Goal: Transaction & Acquisition: Purchase product/service

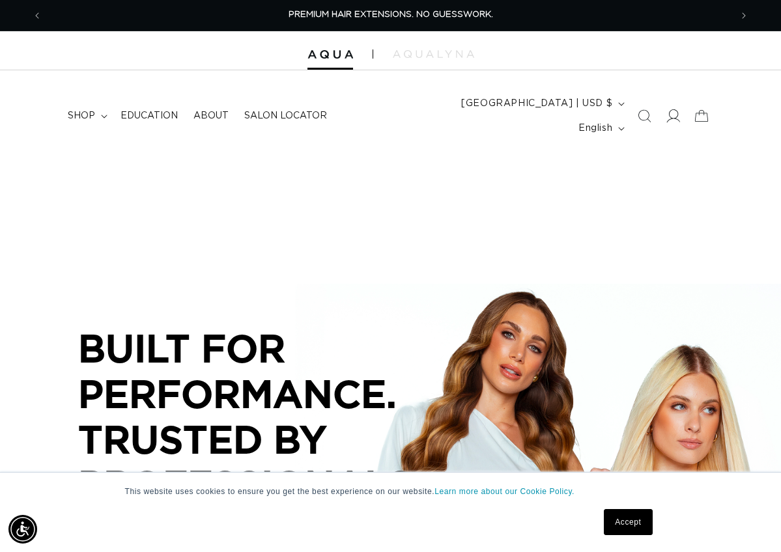
click at [669, 109] on icon at bounding box center [673, 116] width 14 height 14
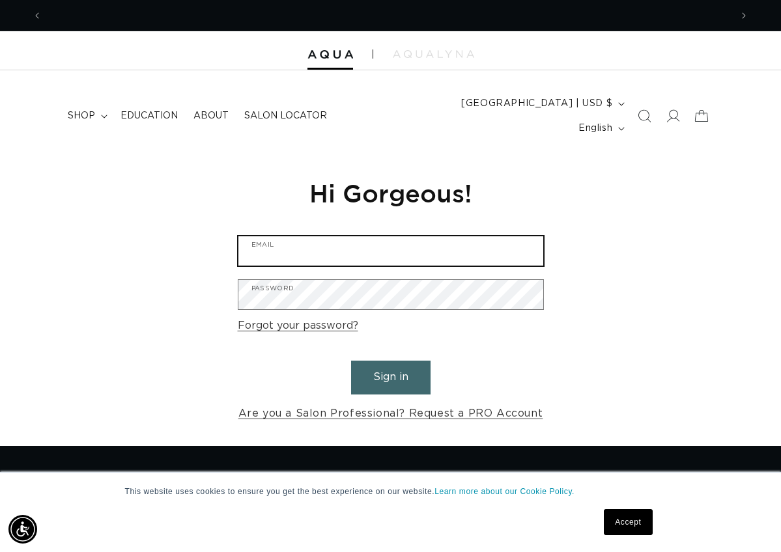
scroll to position [0, 688]
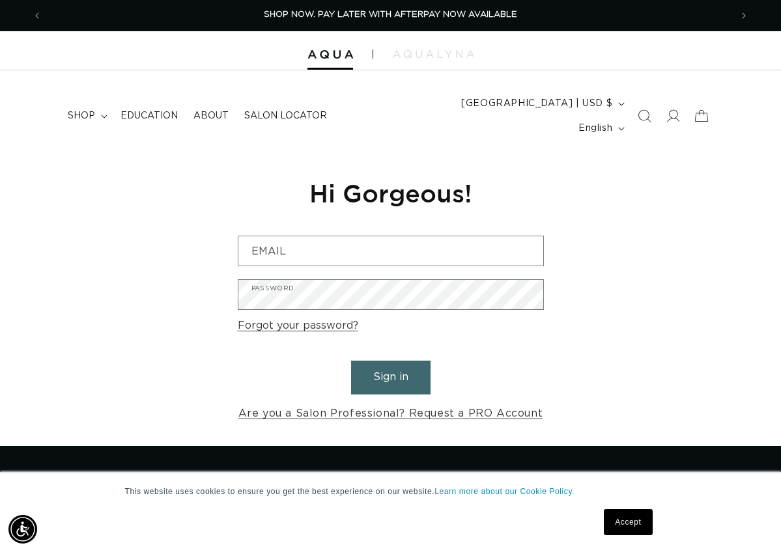
click at [584, 154] on div "Reset your password We will send you an email to reset your password Email Subm…" at bounding box center [390, 300] width 781 height 292
click at [94, 110] on span "shop" at bounding box center [81, 116] width 27 height 12
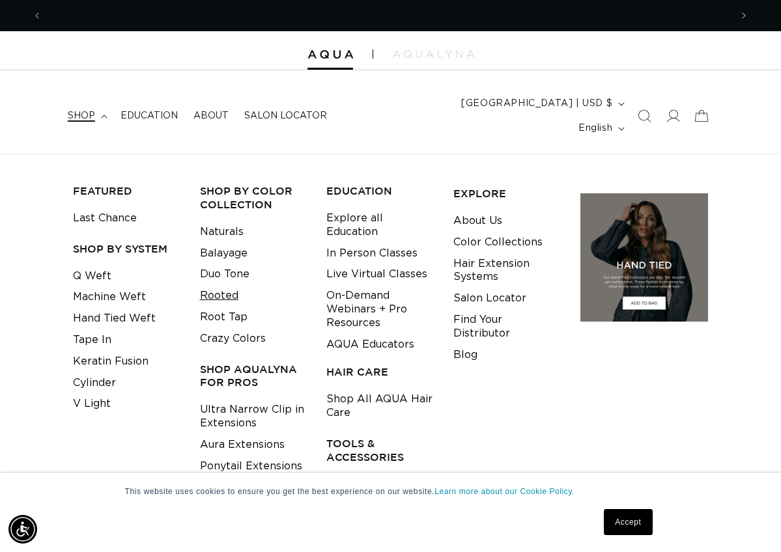
scroll to position [0, 688]
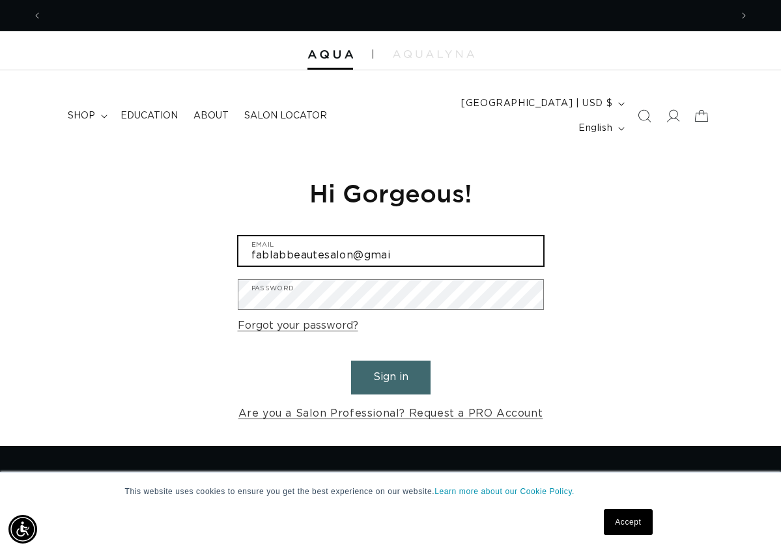
scroll to position [0, 688]
type input "fablabbeautesalon@gmail.com"
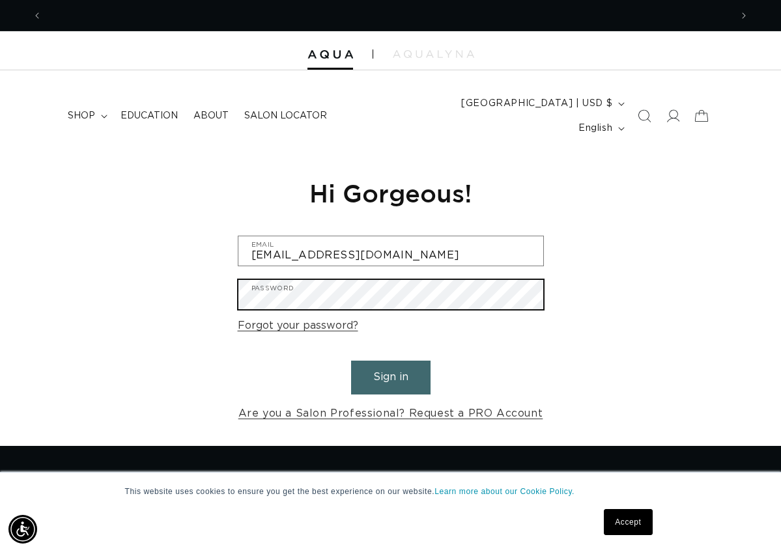
click at [390, 361] on button "Sign in" at bounding box center [390, 377] width 79 height 33
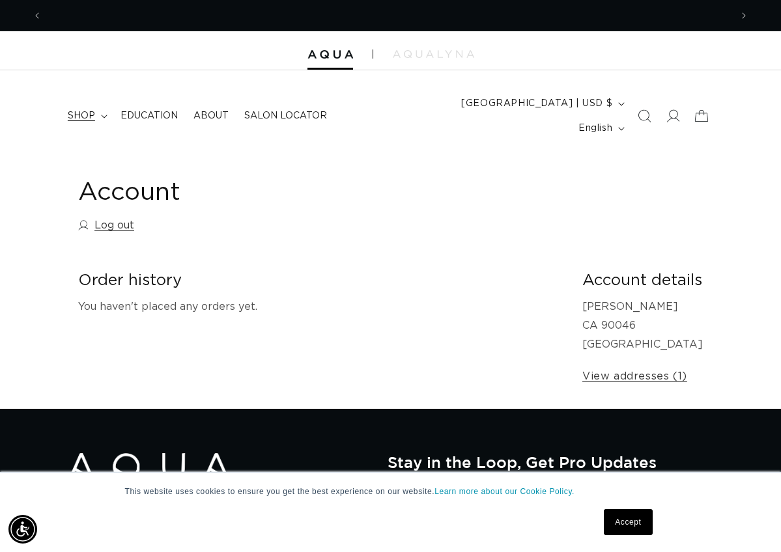
scroll to position [0, 688]
click at [79, 110] on span "shop" at bounding box center [81, 116] width 27 height 12
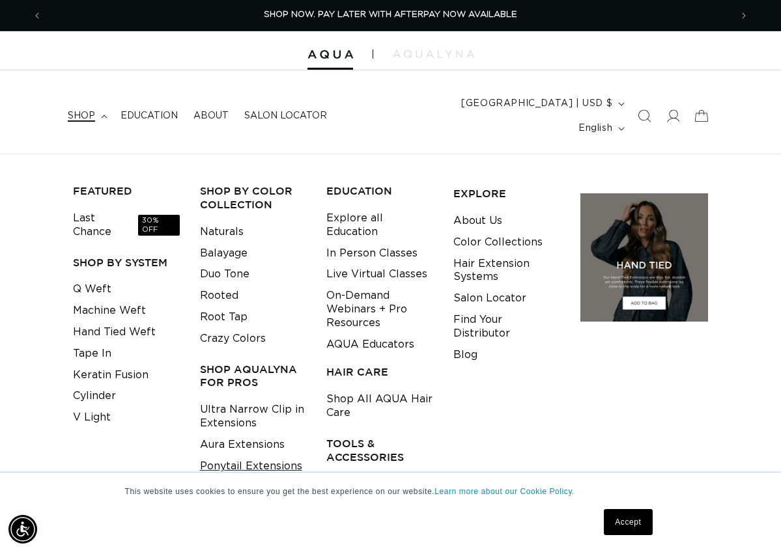
click at [246, 456] on link "Ponytail Extensions" at bounding box center [251, 466] width 102 height 21
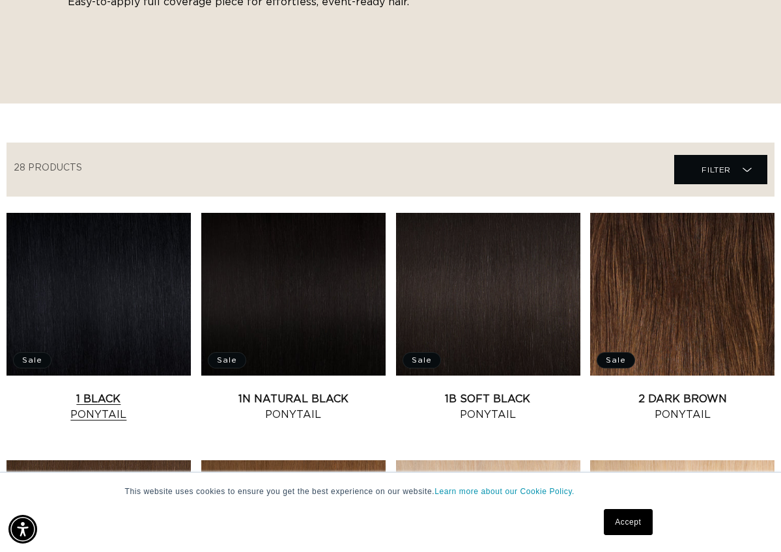
click at [148, 391] on link "1 Black Ponytail" at bounding box center [99, 406] width 184 height 31
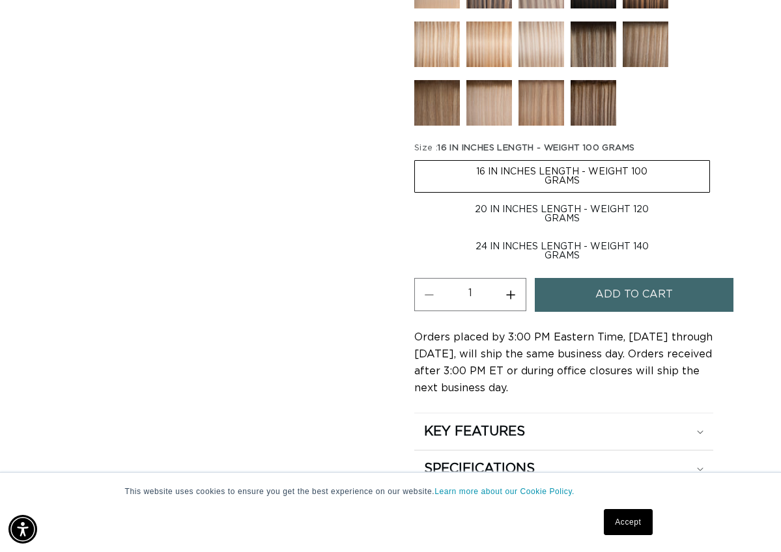
click at [574, 236] on label "24 IN INCHES LENGTH - WEIGHT 140 GRAMS Variant sold out or unavailable" at bounding box center [562, 251] width 296 height 31
click at [716, 197] on input "24 IN INCHES LENGTH - WEIGHT 140 GRAMS Variant sold out or unavailable" at bounding box center [716, 196] width 1 height 1
radio input "true"
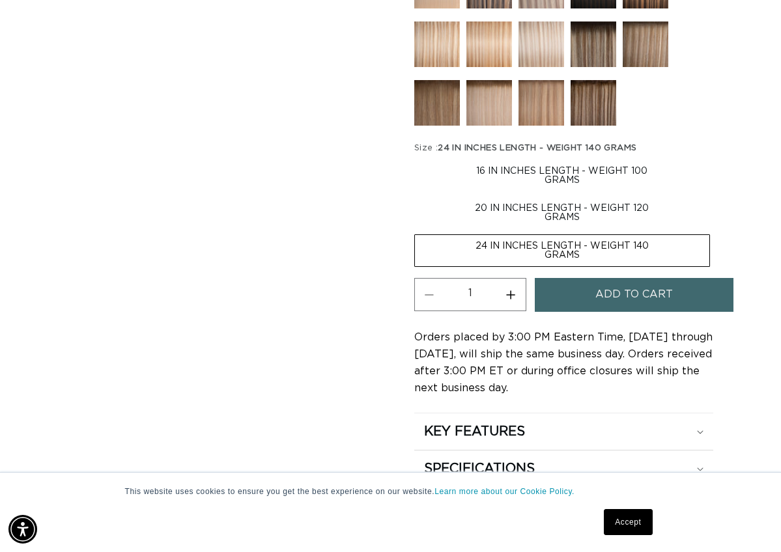
scroll to position [0, 688]
click at [716, 158] on input "20 IN INCHES LENGTH - WEIGHT 120 GRAMS Variant sold out or unavailable" at bounding box center [716, 158] width 1 height 1
radio input "true"
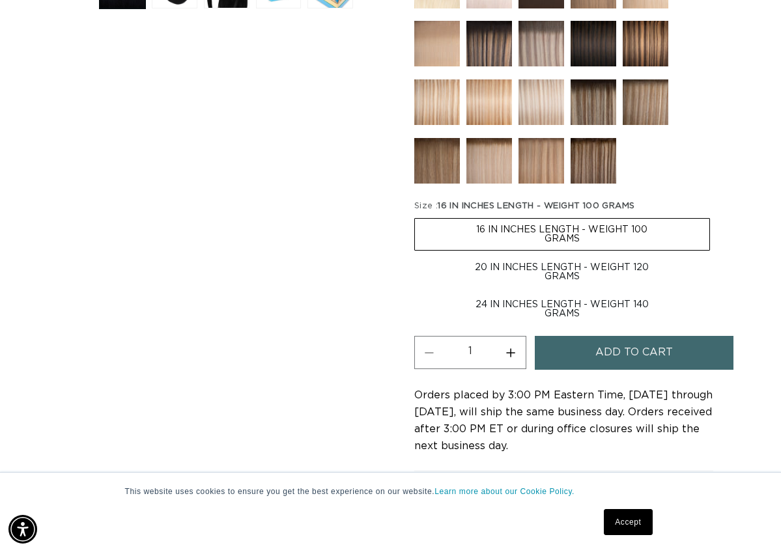
scroll to position [588, 0]
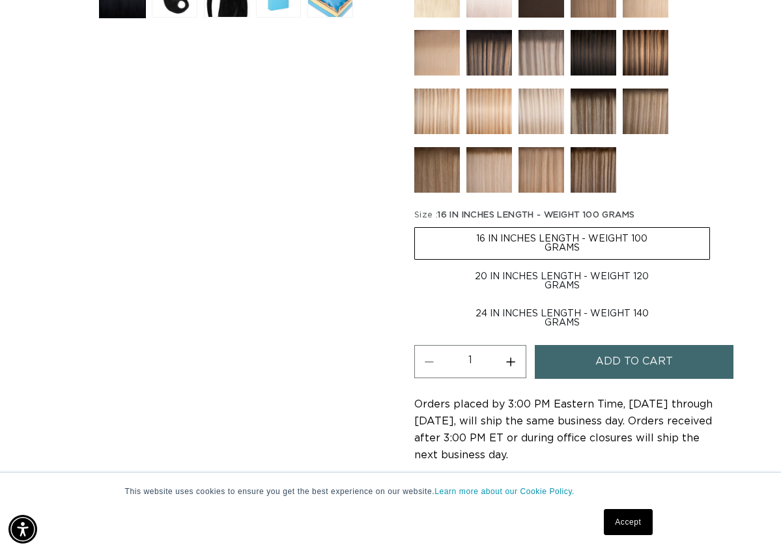
click at [219, 259] on div "Skip to product information Open media 1 in modal Open media 2 in modal Open me…" at bounding box center [226, 102] width 317 height 980
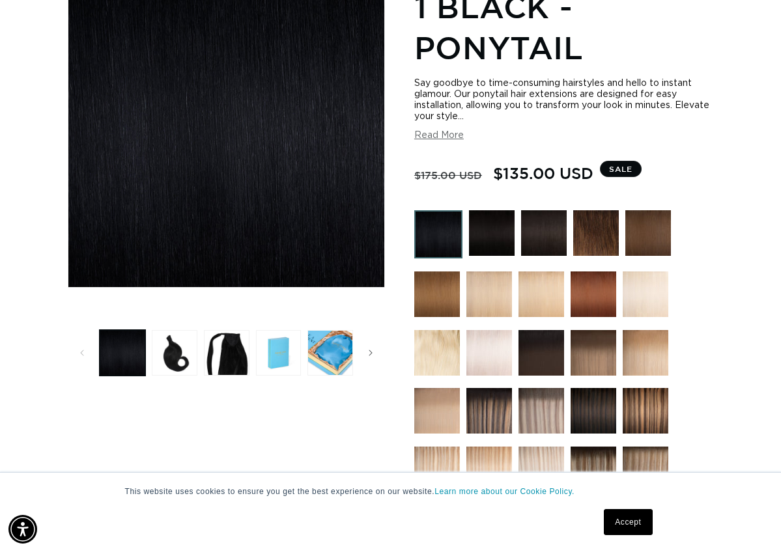
scroll to position [0, 0]
click at [489, 222] on img at bounding box center [492, 233] width 46 height 46
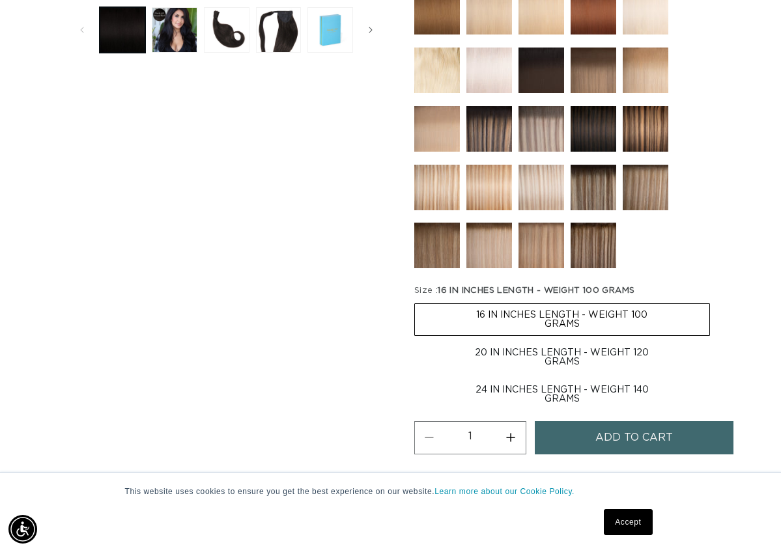
scroll to position [572, 0]
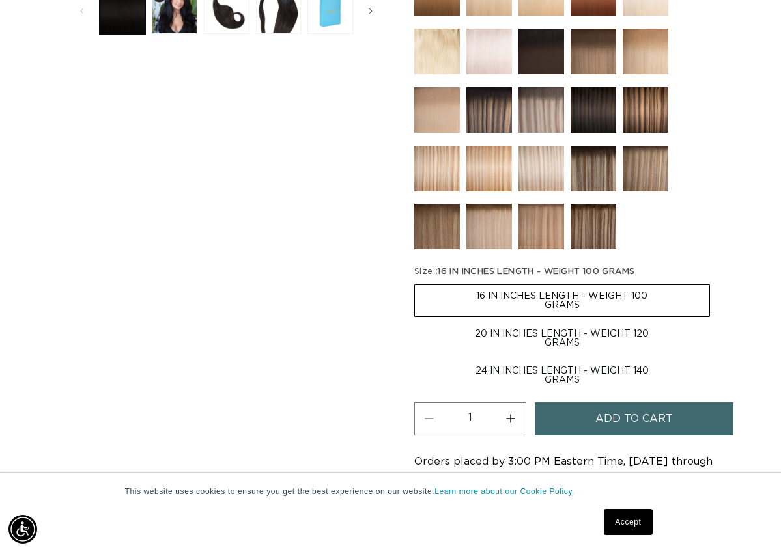
click at [554, 360] on label "24 IN INCHES LENGTH - WEIGHT 140 GRAMS Variant sold out or unavailable" at bounding box center [562, 375] width 296 height 31
click at [716, 321] on input "24 IN INCHES LENGTH - WEIGHT 140 GRAMS Variant sold out or unavailable" at bounding box center [716, 320] width 1 height 1
radio input "true"
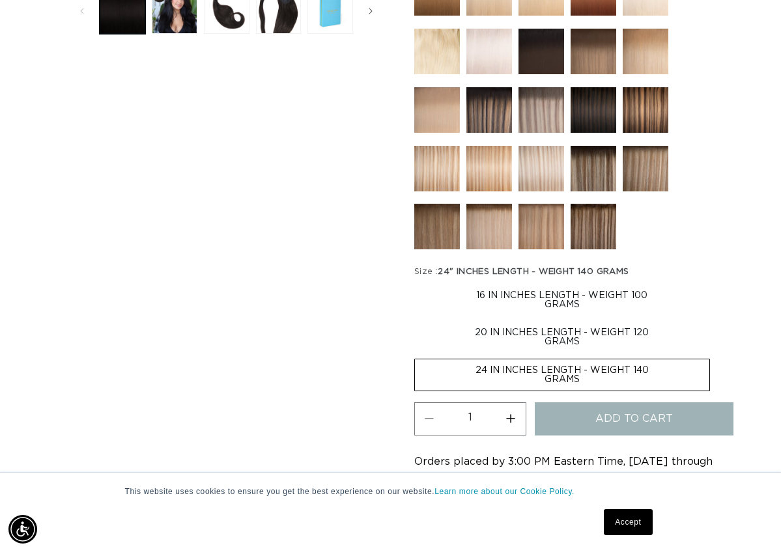
scroll to position [0, 0]
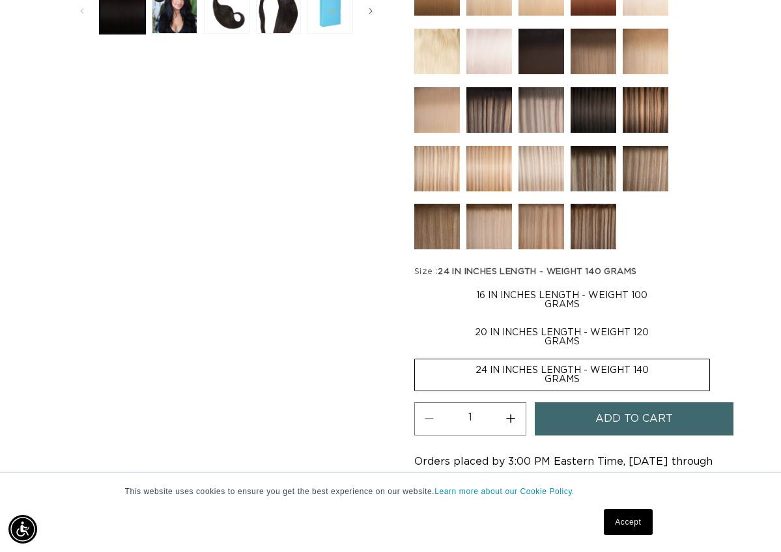
click at [716, 282] on input "20 IN INCHES LENGTH - WEIGHT 120 GRAMS Variant sold out or unavailable" at bounding box center [716, 282] width 1 height 1
radio input "true"
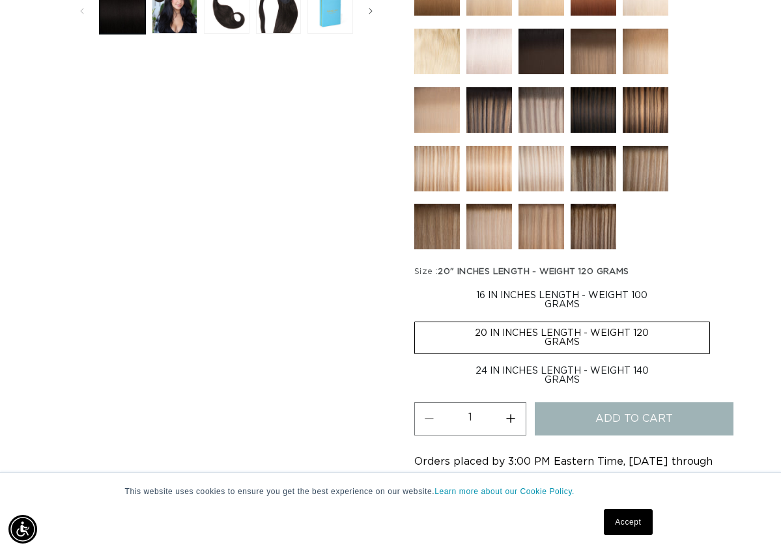
click at [417, 282] on input "16 IN INCHES LENGTH - WEIGHT 100 GRAMS Variant sold out or unavailable" at bounding box center [417, 282] width 1 height 1
radio input "true"
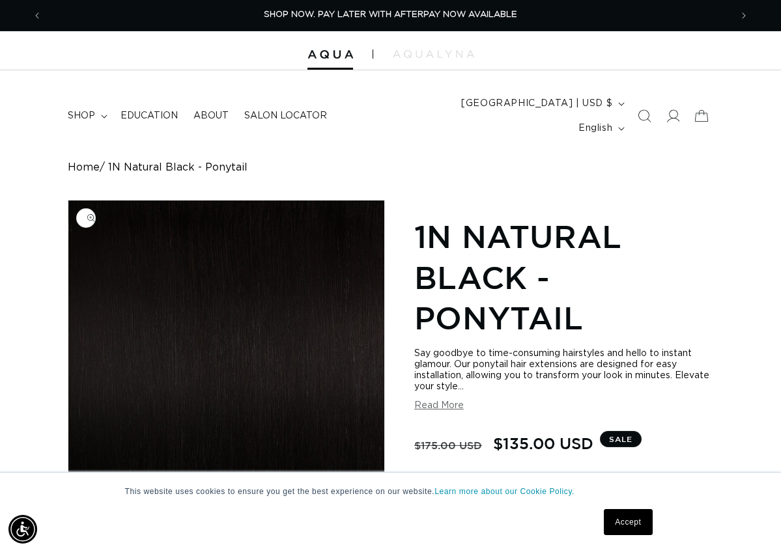
radio input "true"
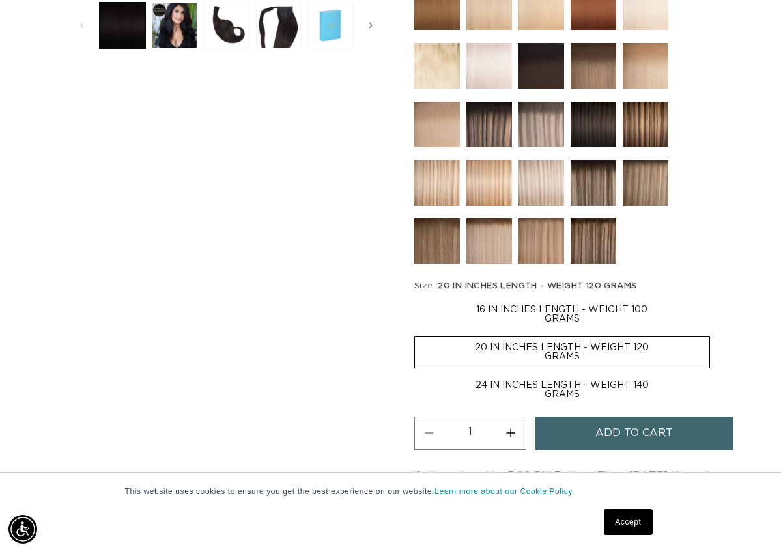
click at [716, 333] on input "24 IN INCHES LENGTH - WEIGHT 140 GRAMS Variant sold out or unavailable" at bounding box center [716, 333] width 1 height 1
radio input "true"
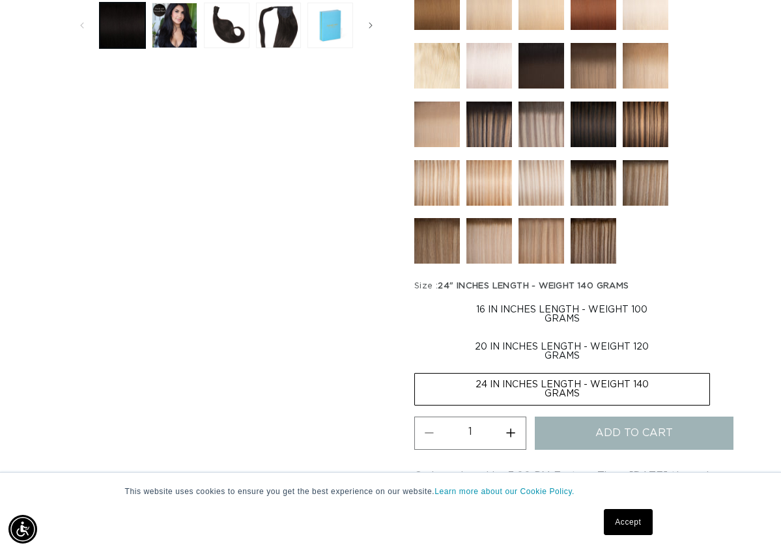
scroll to position [0, 1377]
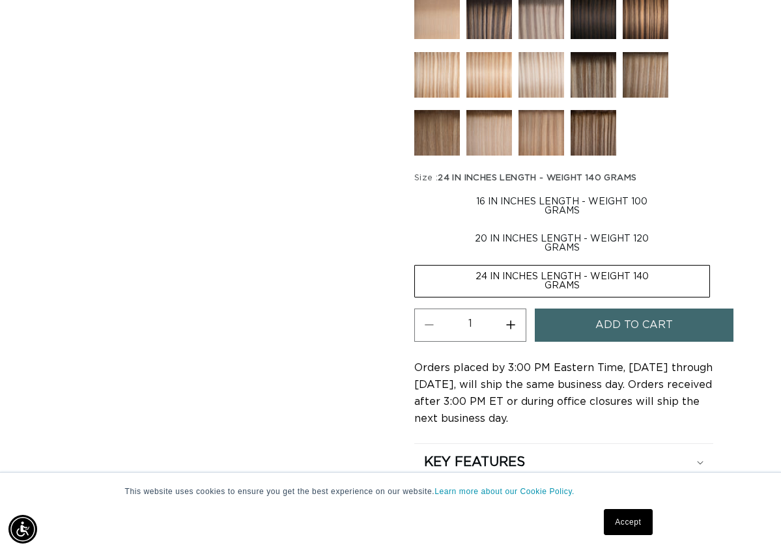
scroll to position [673, 0]
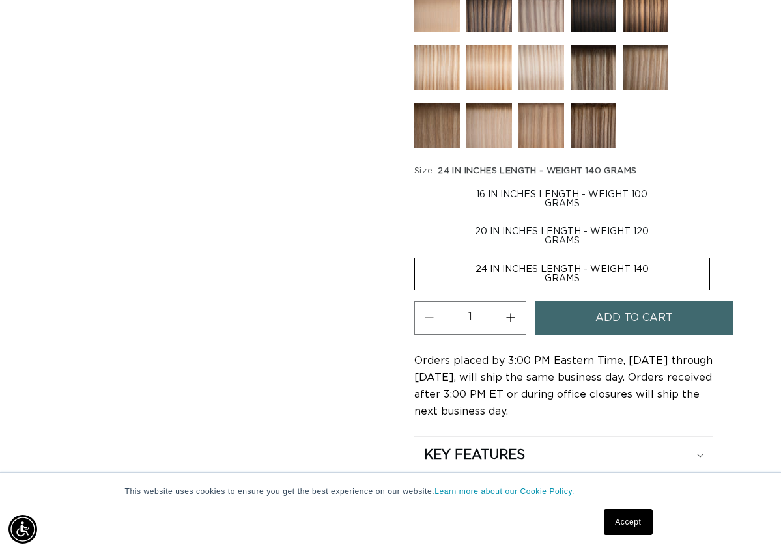
click at [716, 181] on input "20 IN INCHES LENGTH - WEIGHT 120 GRAMS Variant sold out or unavailable" at bounding box center [716, 181] width 1 height 1
radio input "true"
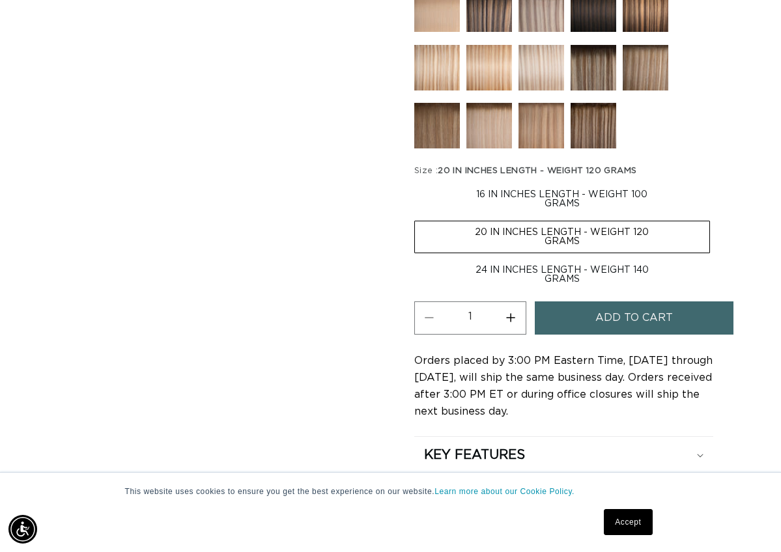
click at [716, 218] on input "24 IN INCHES LENGTH - WEIGHT 140 GRAMS Variant sold out or unavailable" at bounding box center [716, 218] width 1 height 1
radio input "true"
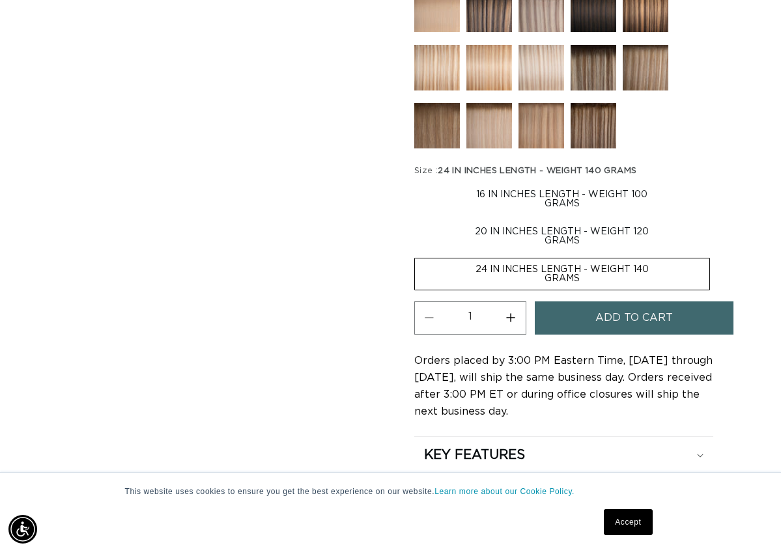
click at [313, 214] on div "Skip to product information Open media 1 in modal Open media 2 in modal Open me…" at bounding box center [226, 37] width 317 height 1021
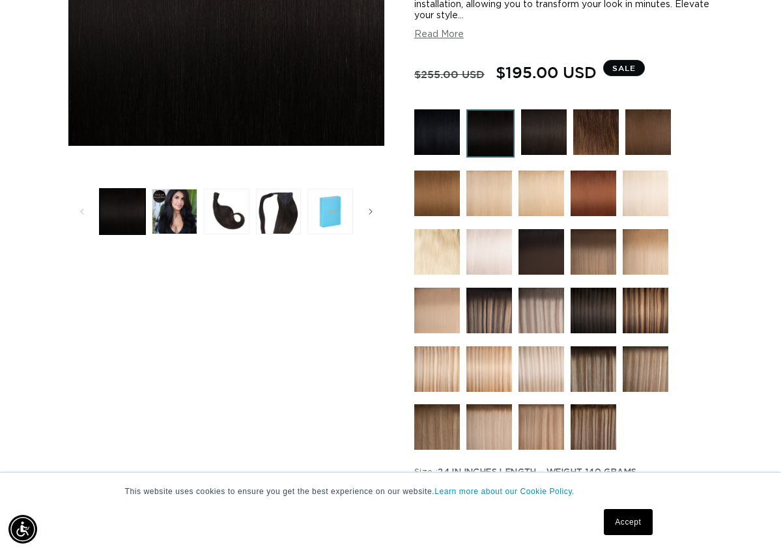
scroll to position [309, 0]
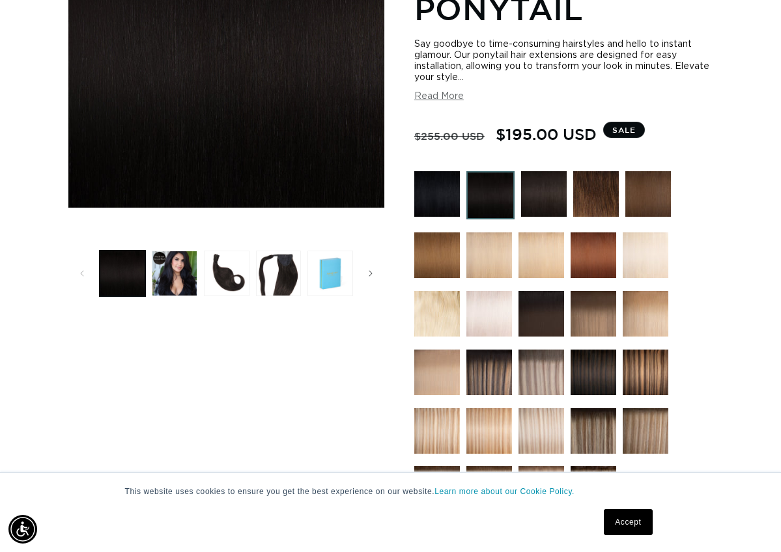
click at [489, 179] on img at bounding box center [490, 195] width 48 height 48
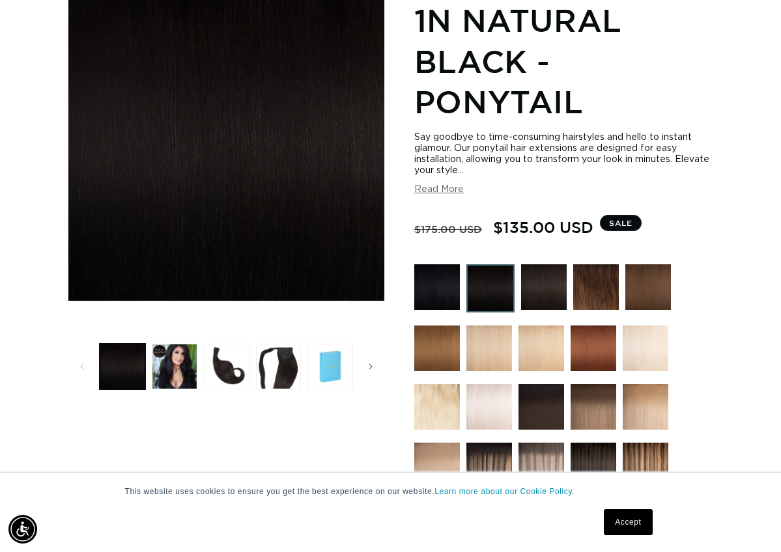
scroll to position [0, 688]
click at [444, 184] on button "Read More" at bounding box center [438, 189] width 49 height 11
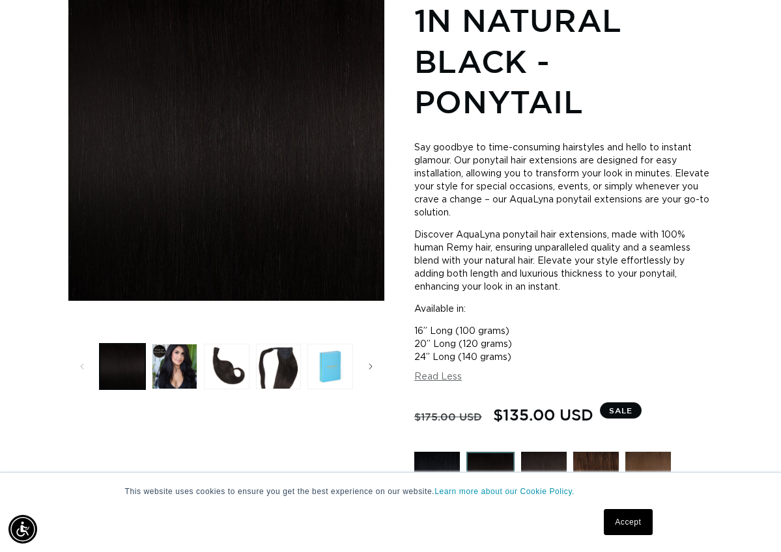
scroll to position [0, 1377]
click at [293, 344] on button "Load image 4 in gallery view" at bounding box center [279, 367] width 46 height 46
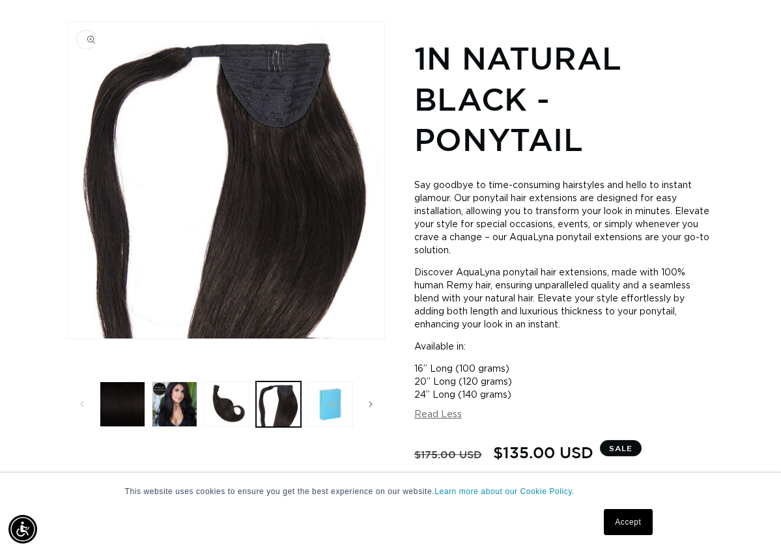
scroll to position [0, 688]
click at [184, 382] on button "Load image 2 in gallery view" at bounding box center [175, 405] width 46 height 46
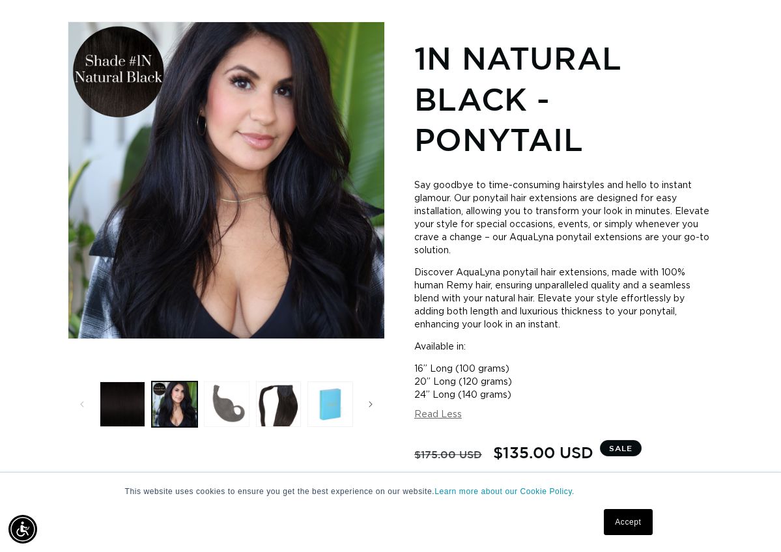
scroll to position [0, 1377]
click at [135, 382] on button "Load image 1 in gallery view" at bounding box center [123, 405] width 46 height 46
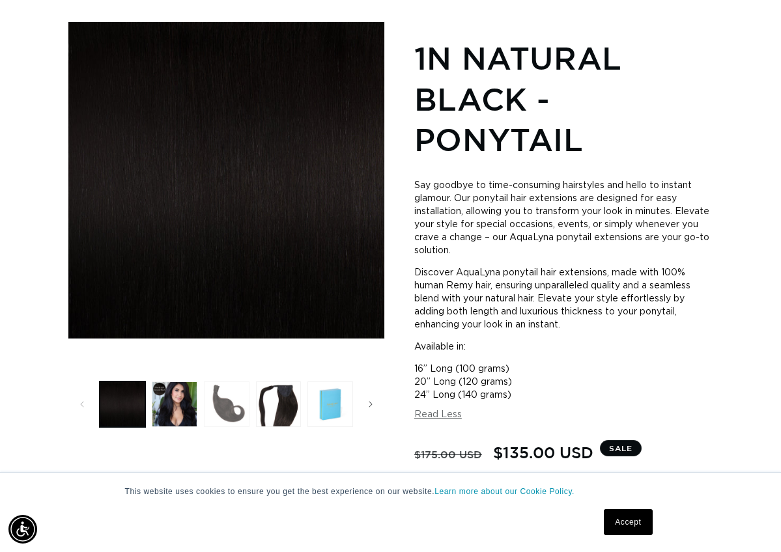
scroll to position [0, 0]
click at [221, 389] on button "Load image 3 in gallery view" at bounding box center [227, 405] width 46 height 46
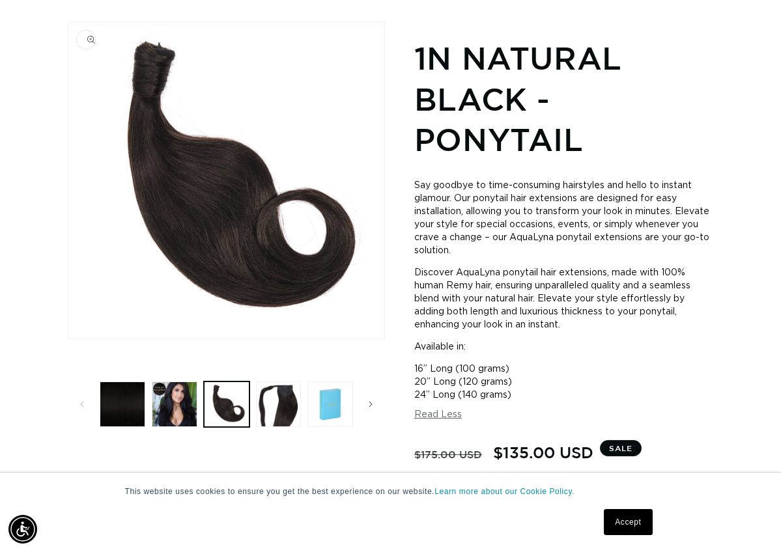
click at [152, 46] on img "Gallery Viewer" at bounding box center [226, 180] width 316 height 316
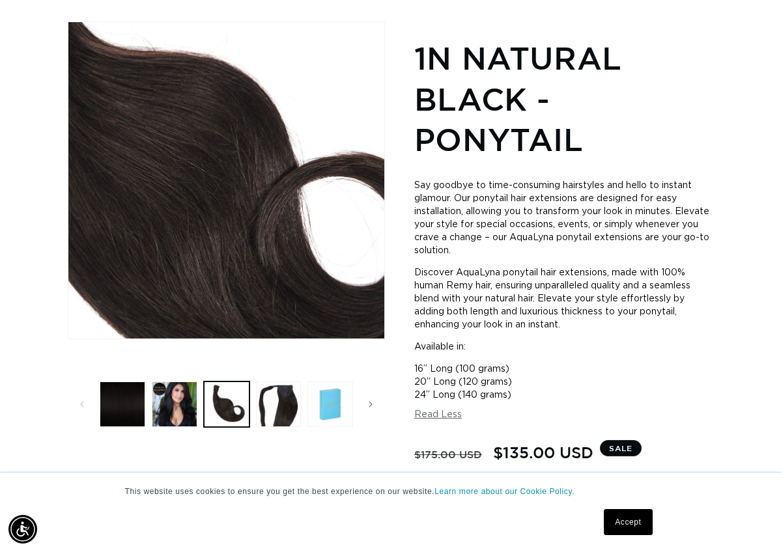
scroll to position [0, 1377]
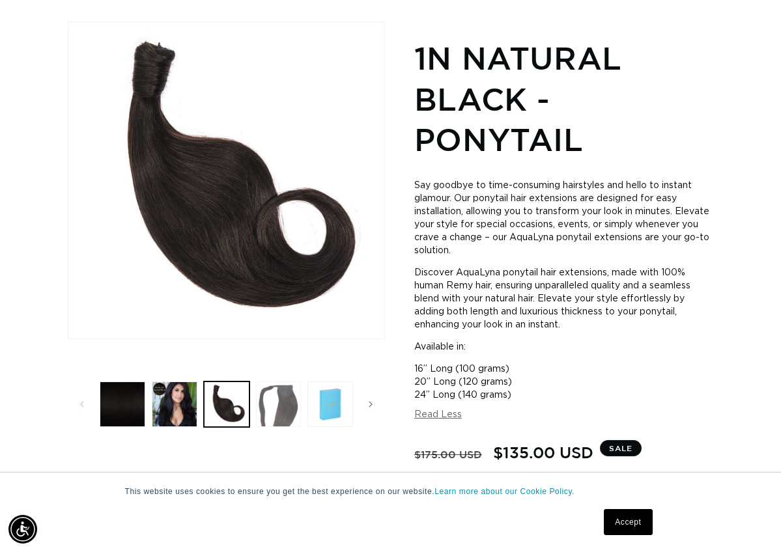
click at [288, 382] on button "Load image 4 in gallery view" at bounding box center [279, 405] width 46 height 46
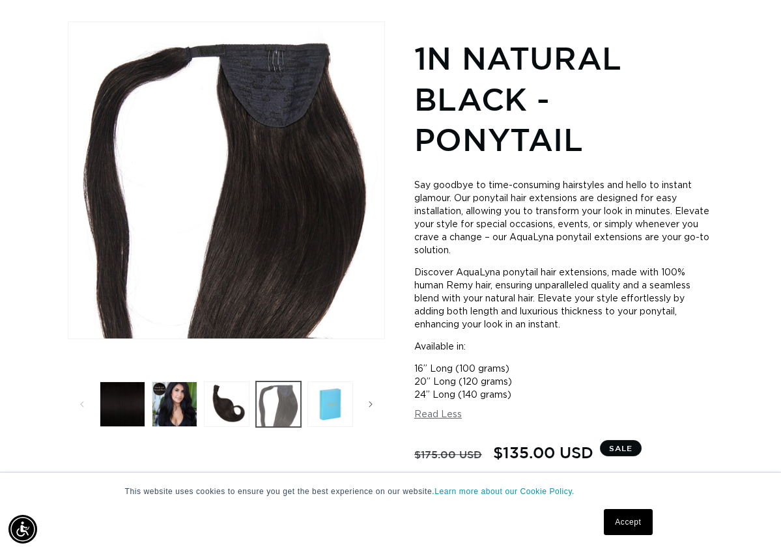
scroll to position [0, 688]
